Goal: Go to known website: Access a specific website the user already knows

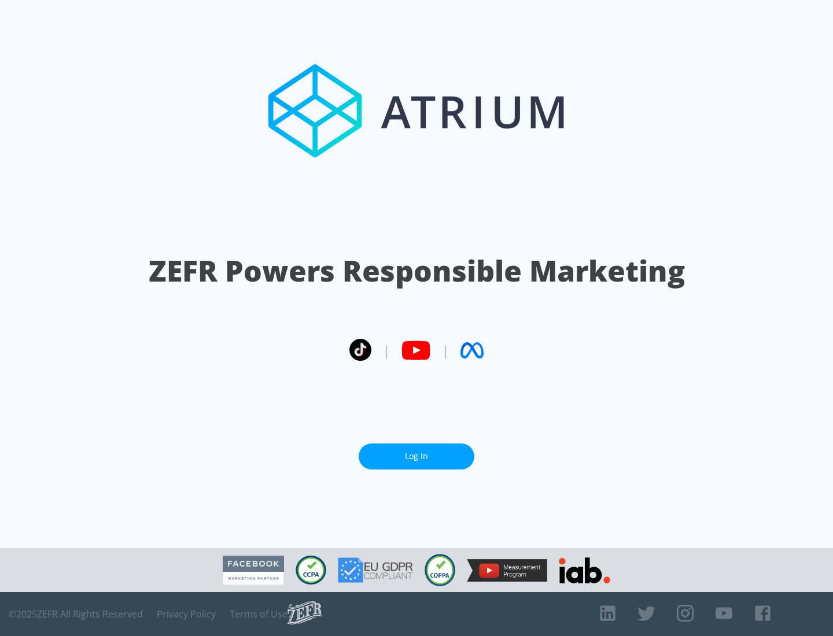
click at [417, 456] on link "Log In" at bounding box center [417, 457] width 116 height 26
